Goal: Transaction & Acquisition: Purchase product/service

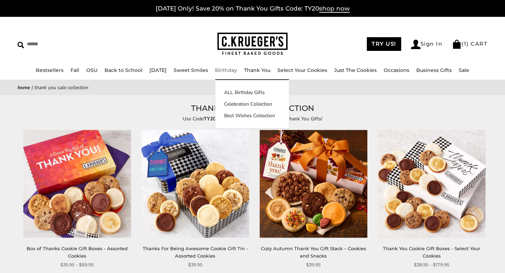
click at [230, 70] on link "Birthday" at bounding box center [226, 70] width 22 height 6
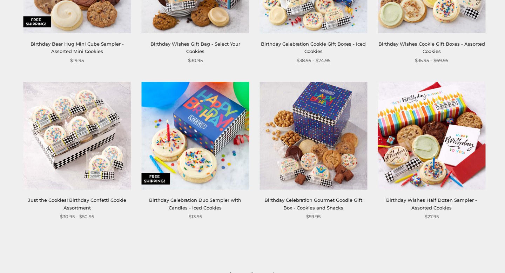
scroll to position [846, 0]
click at [217, 157] on img at bounding box center [195, 135] width 108 height 108
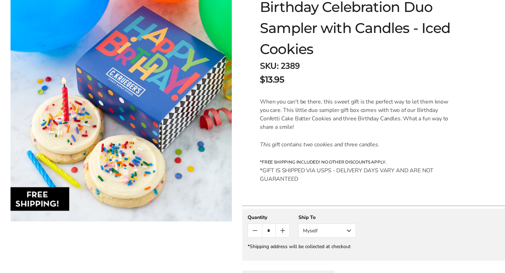
scroll to position [128, 0]
